Goal: Navigation & Orientation: Find specific page/section

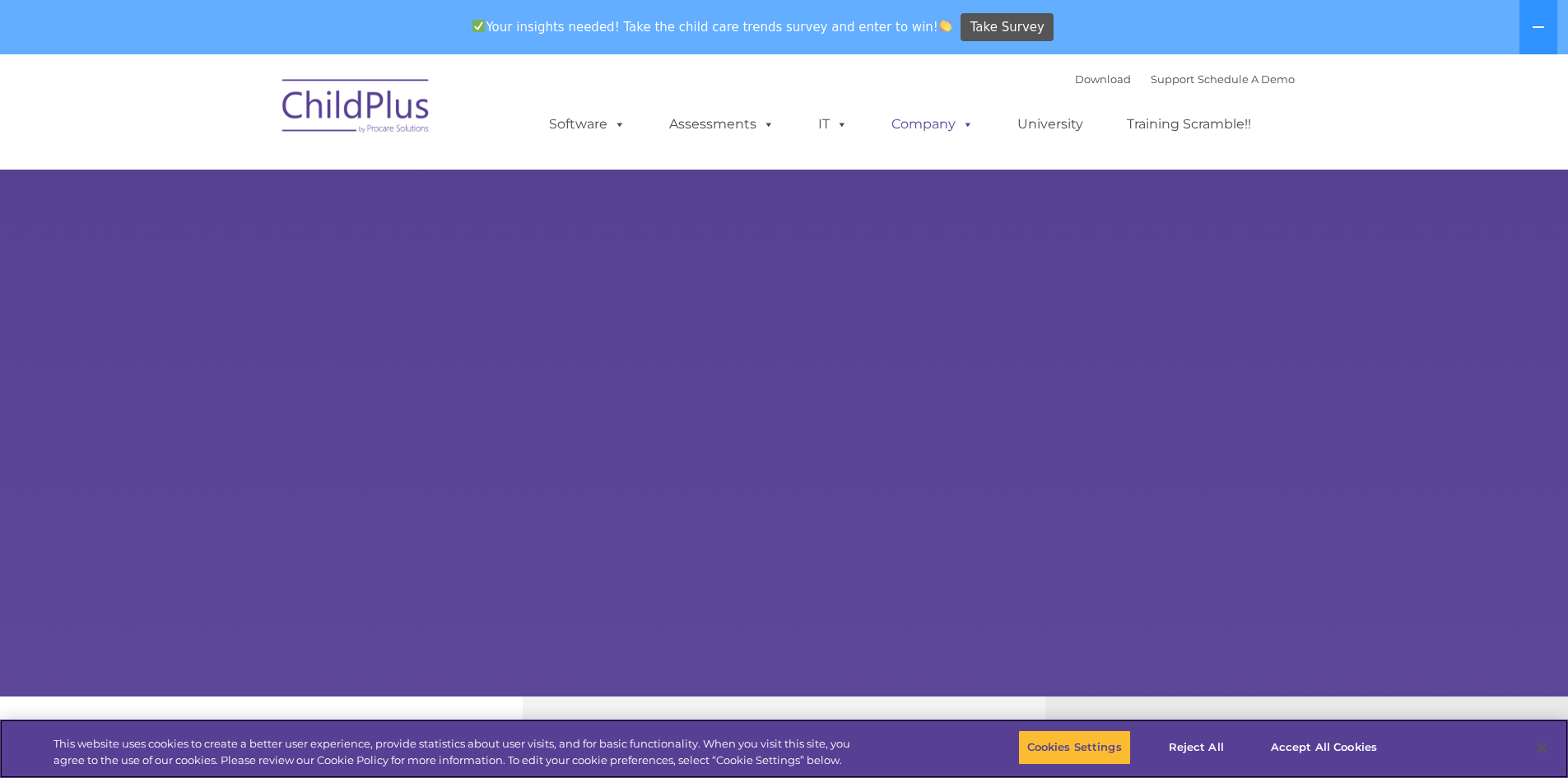
select select "MEDIUM"
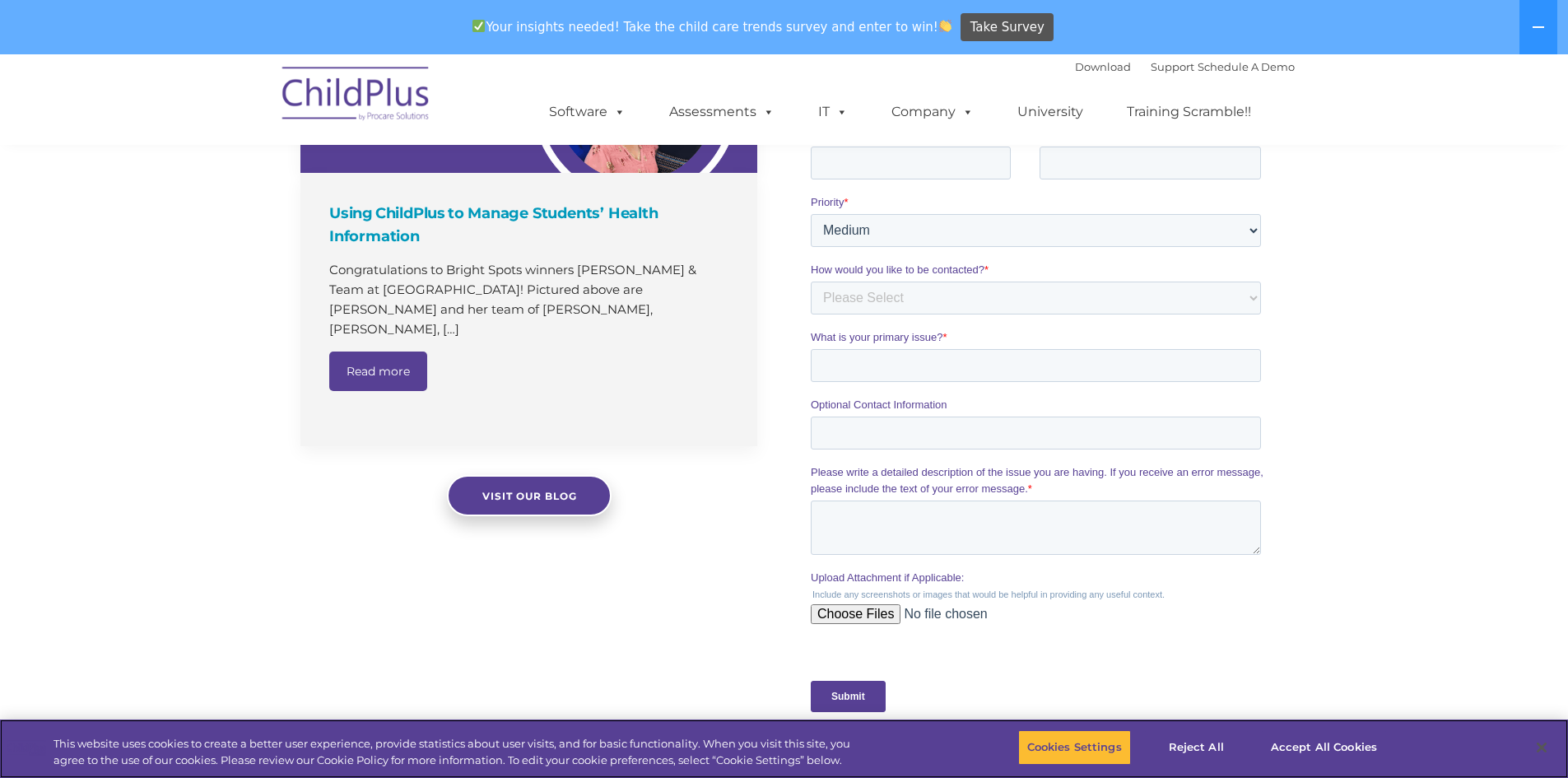
scroll to position [1627, 0]
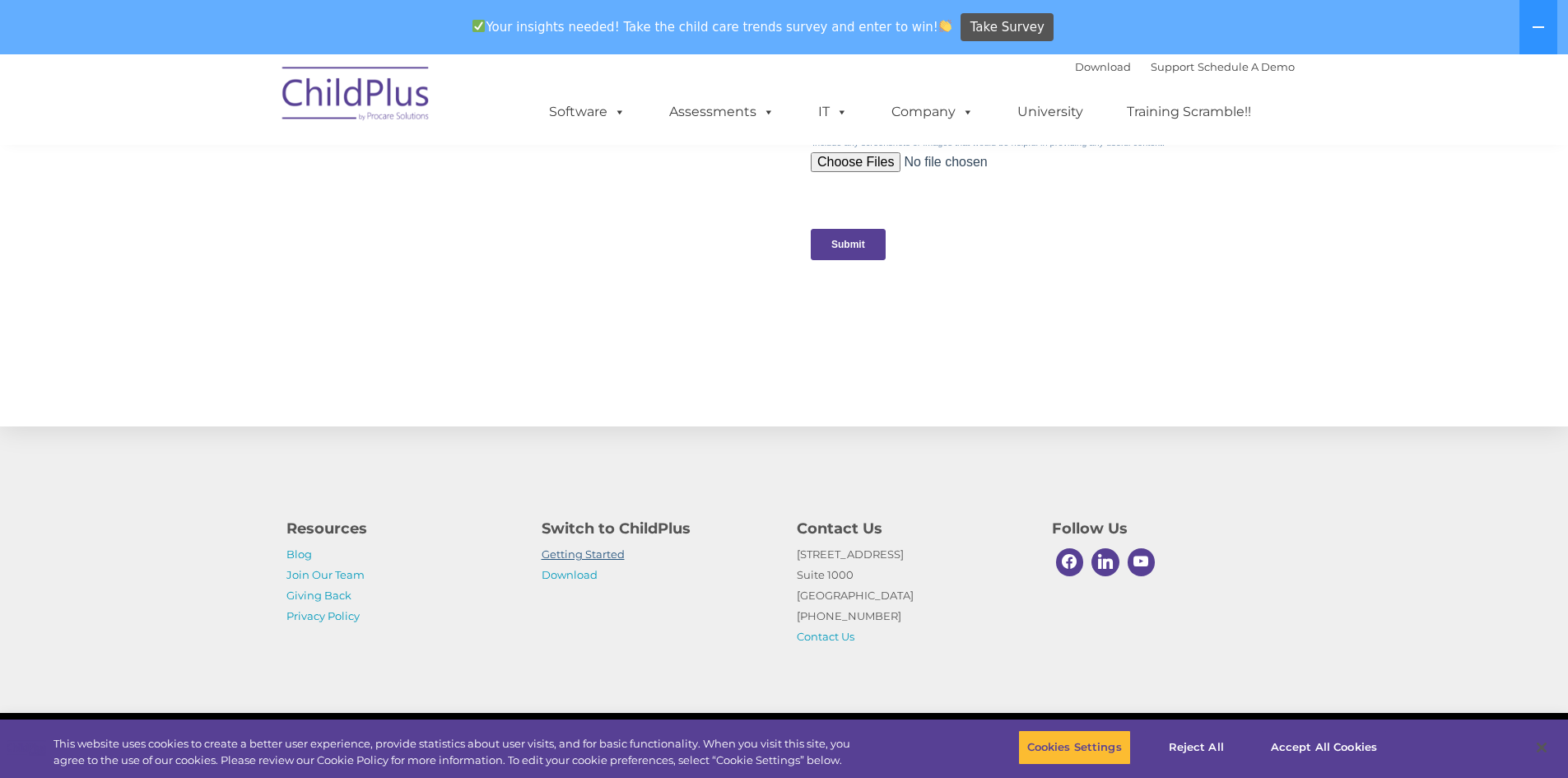
click at [588, 553] on link "Getting Started" at bounding box center [583, 554] width 83 height 13
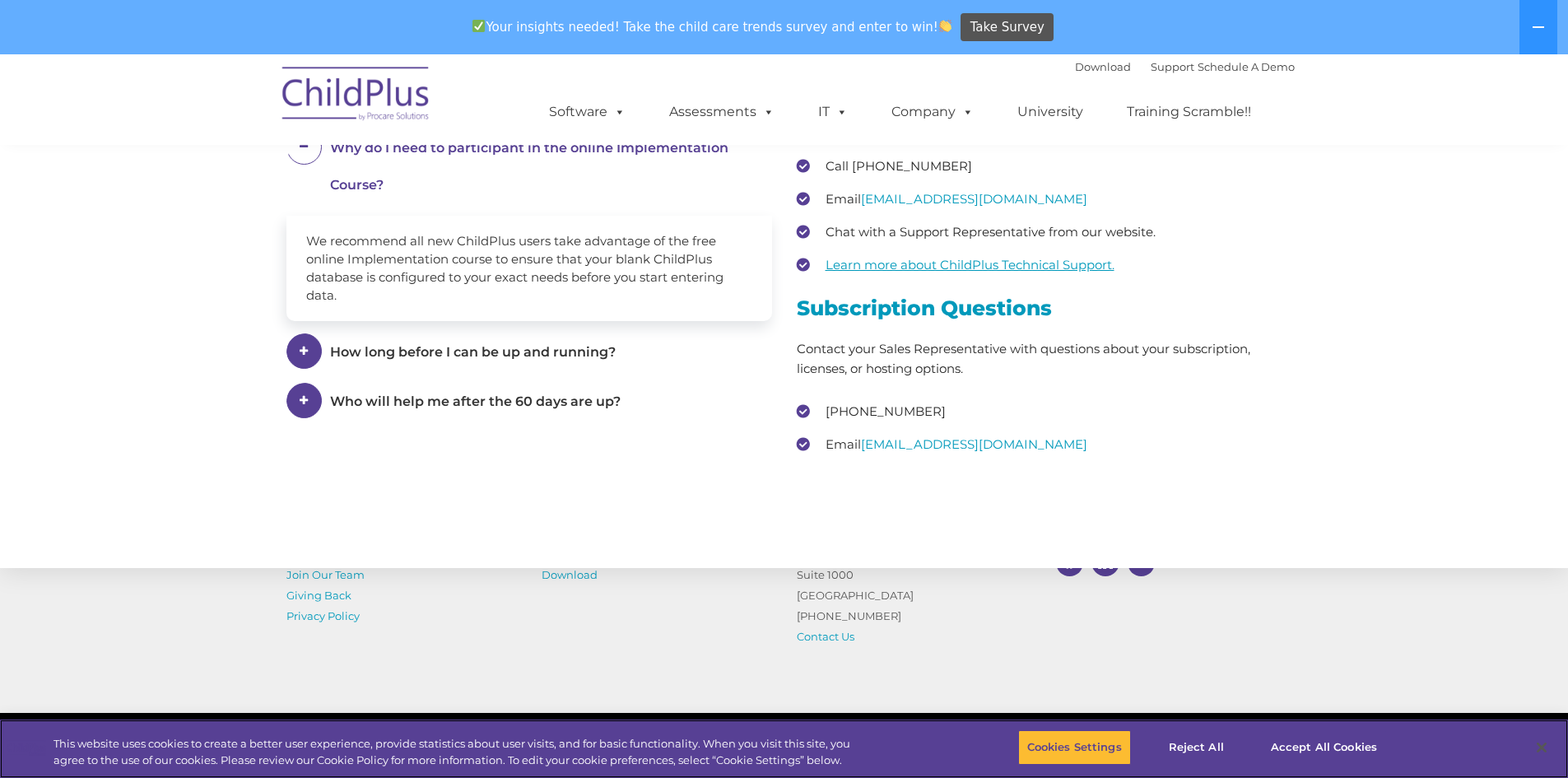
scroll to position [2350, 0]
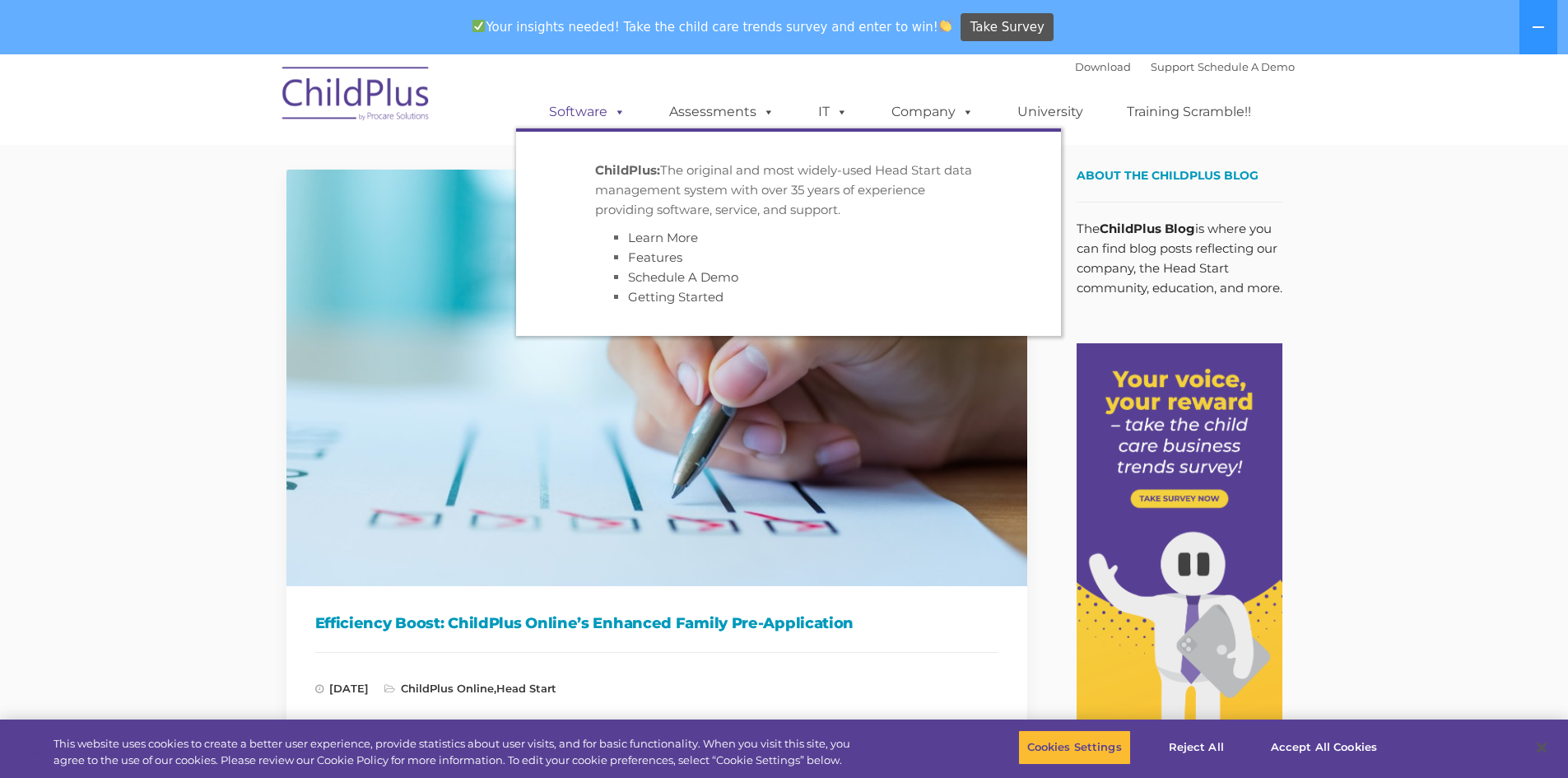
click at [592, 114] on link "Software" at bounding box center [587, 111] width 109 height 33
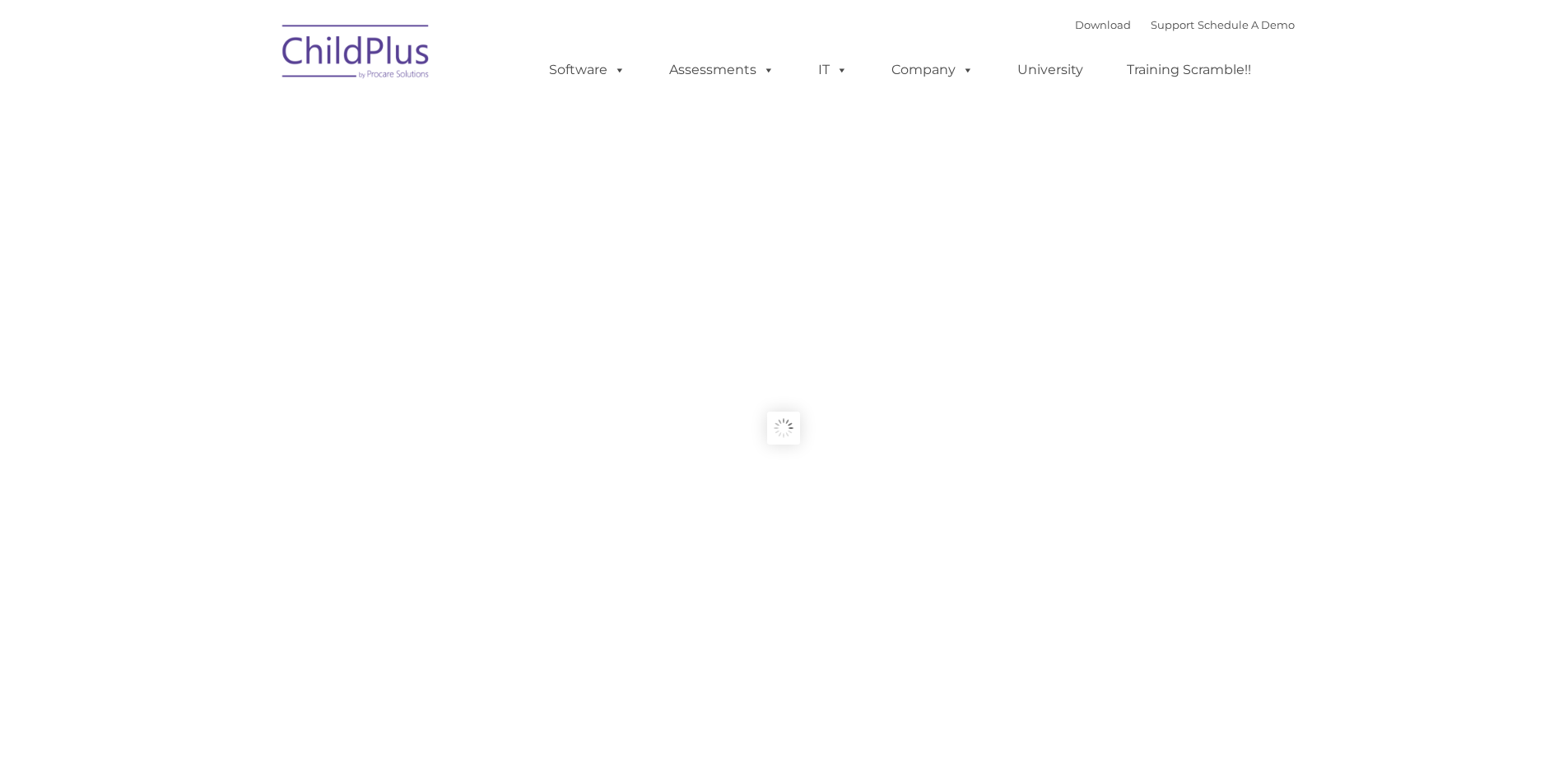
type input ""
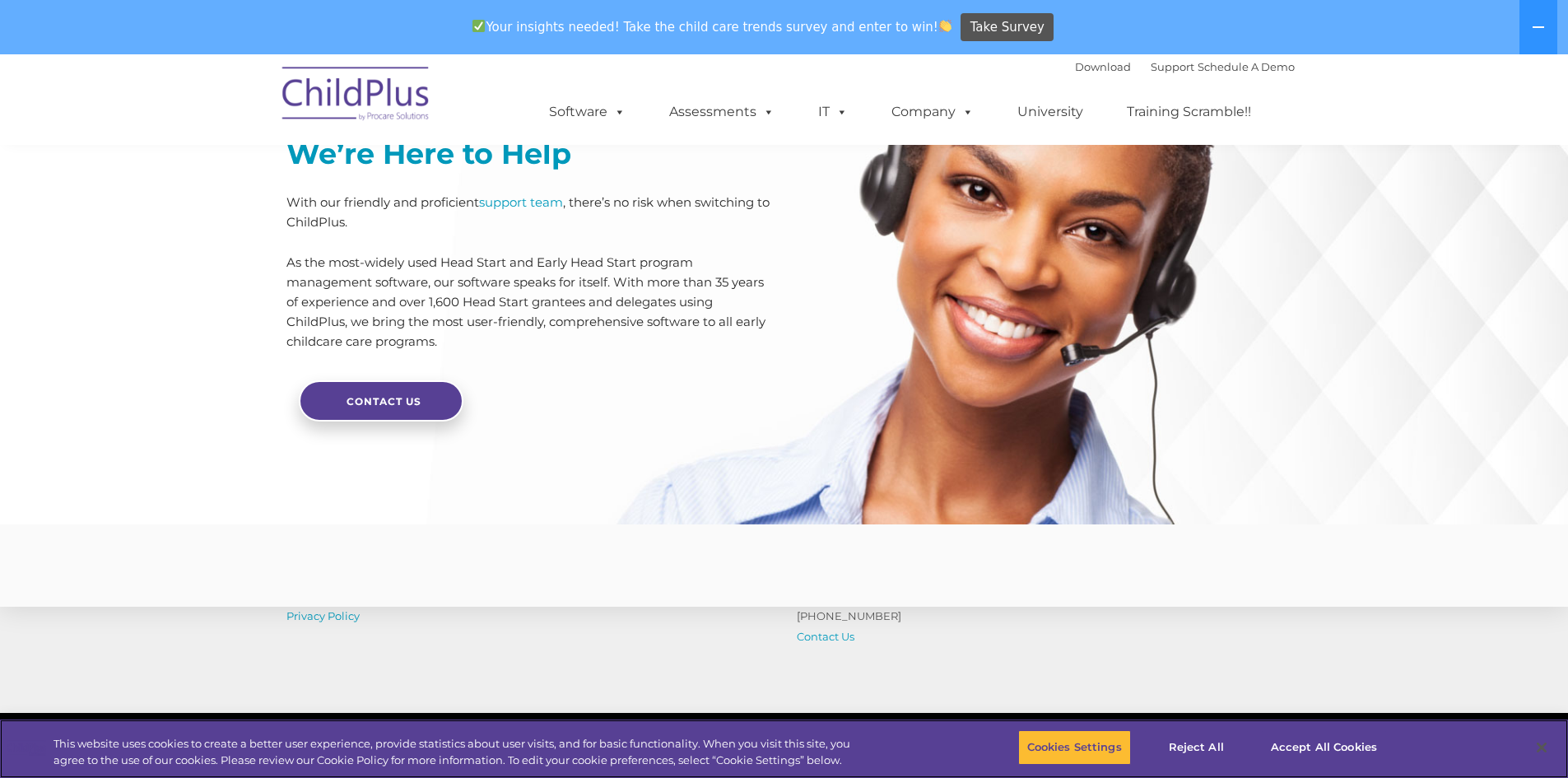
scroll to position [3912, 0]
